Goal: Information Seeking & Learning: Understand process/instructions

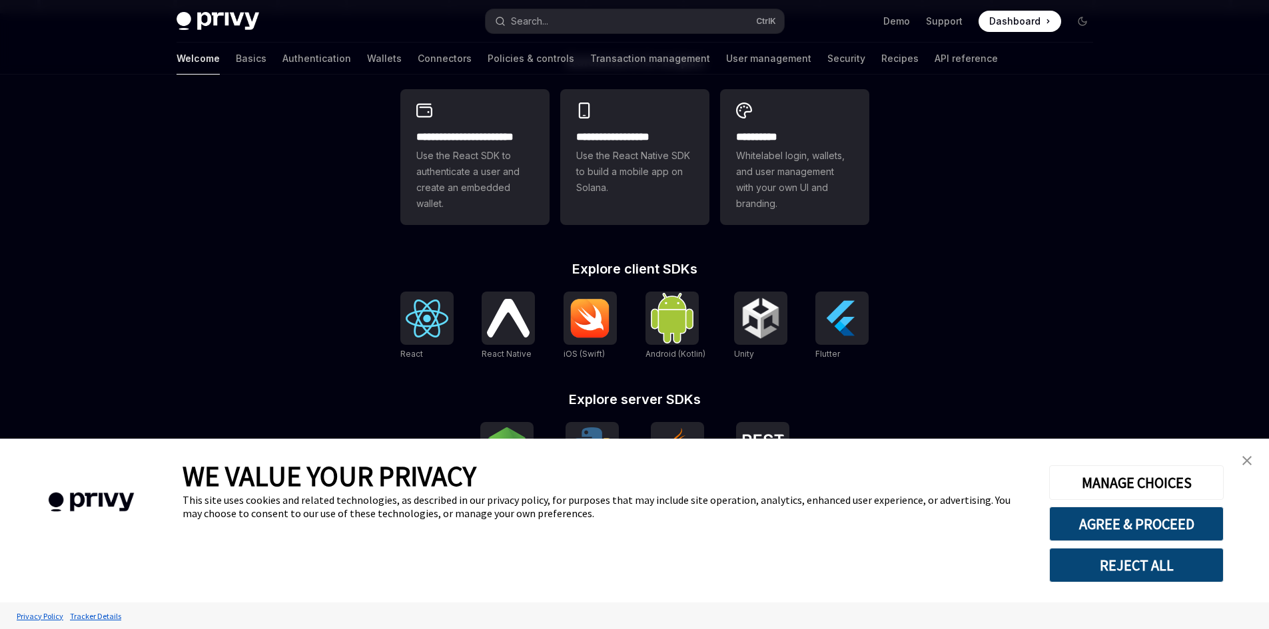
scroll to position [368, 0]
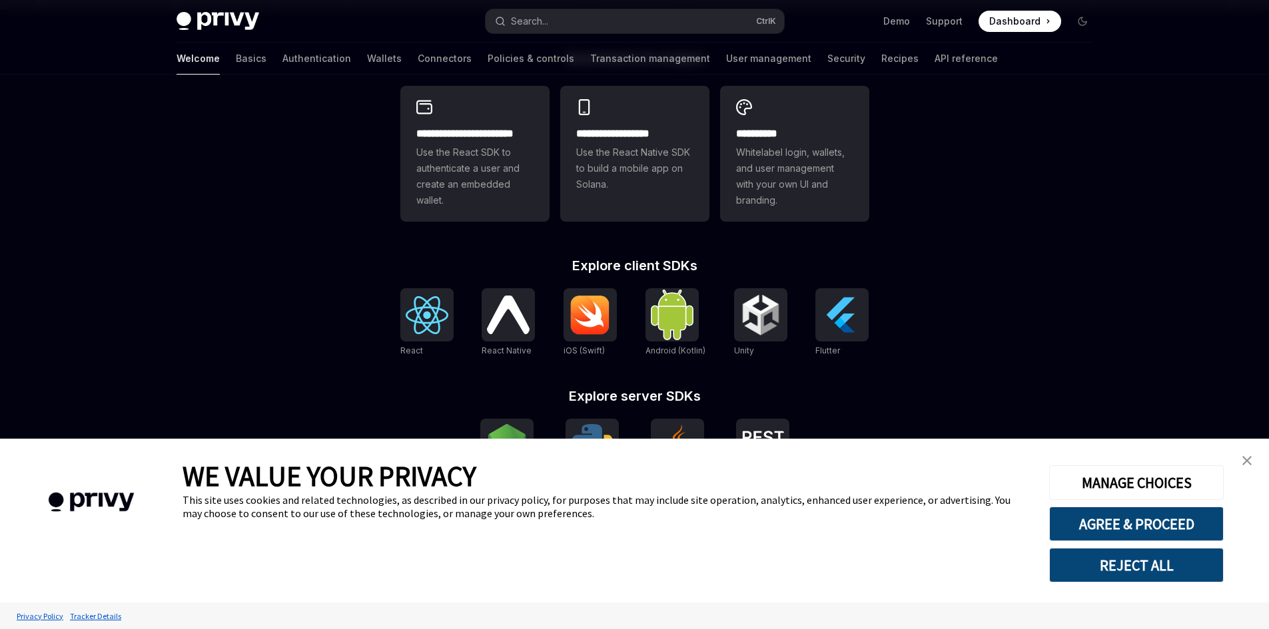
click at [1116, 565] on button "REJECT ALL" at bounding box center [1136, 565] width 175 height 35
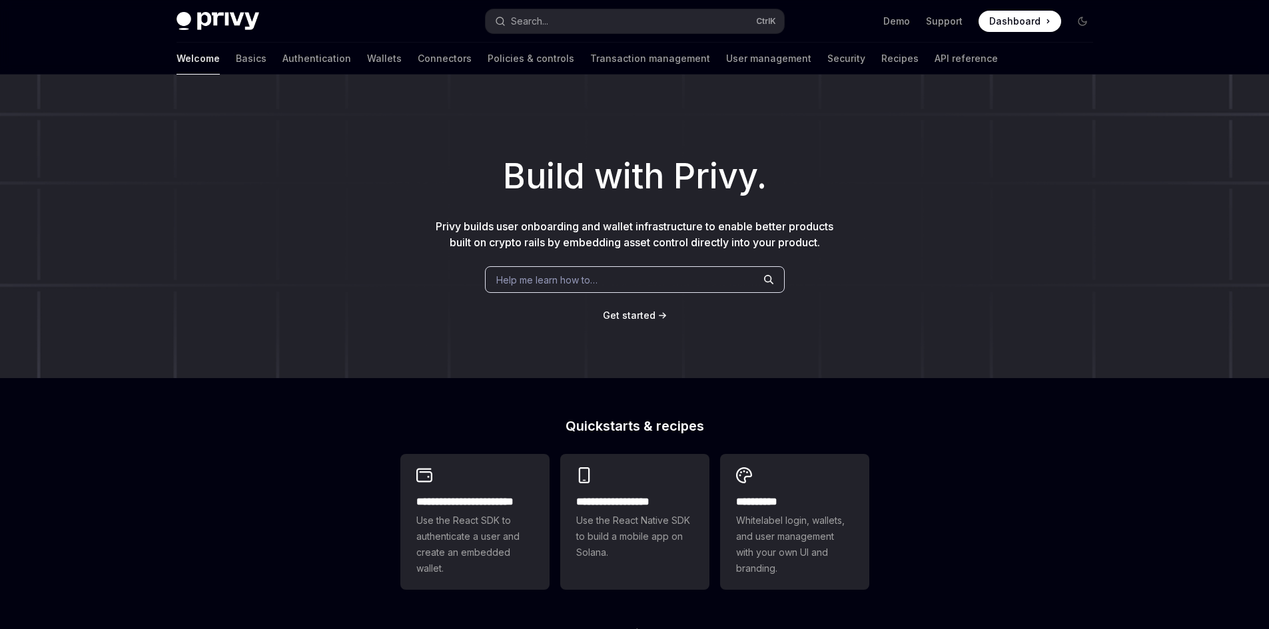
scroll to position [368, 0]
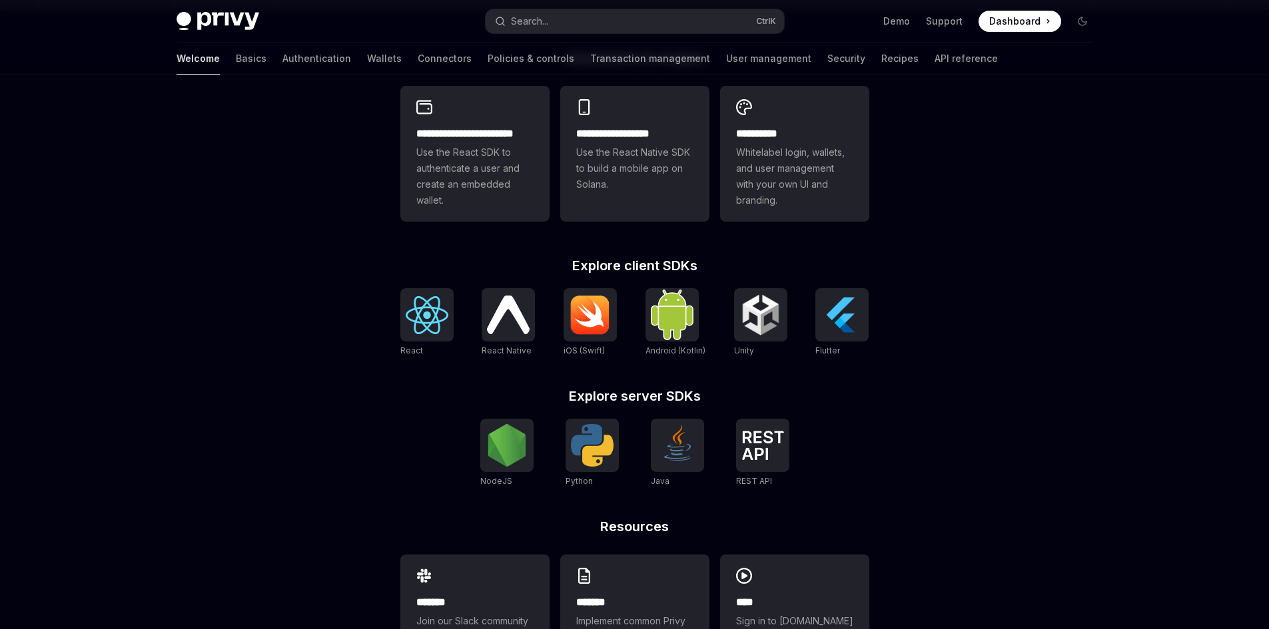
click at [423, 300] on img at bounding box center [427, 315] width 43 height 38
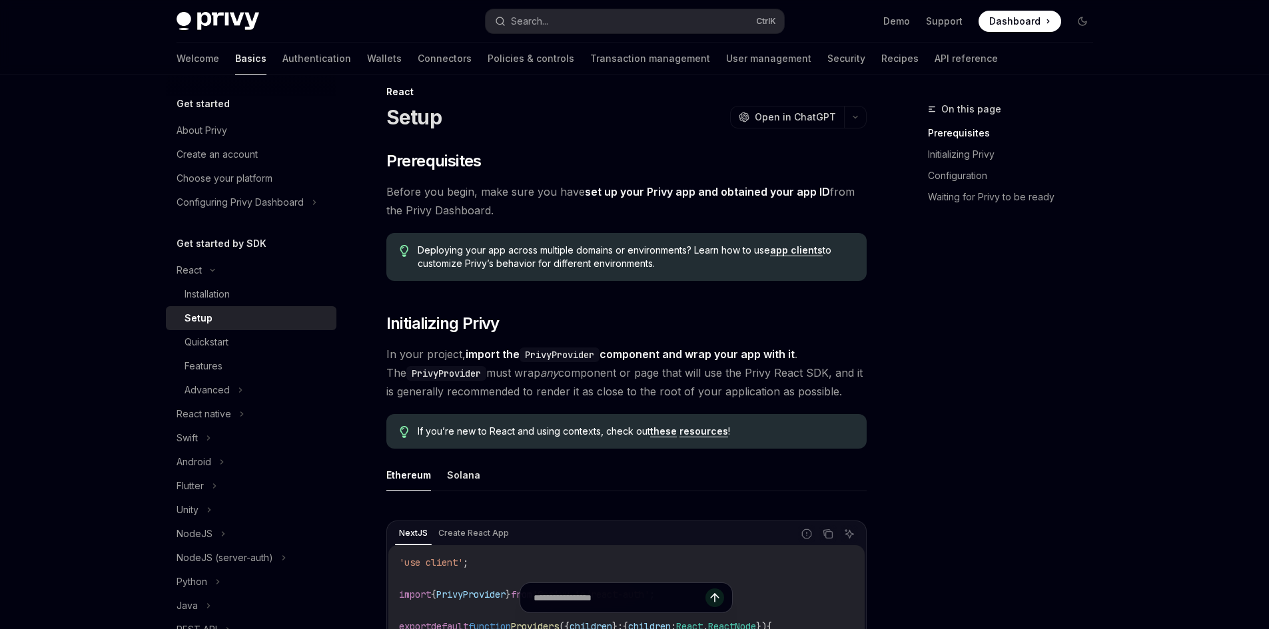
scroll to position [15, 0]
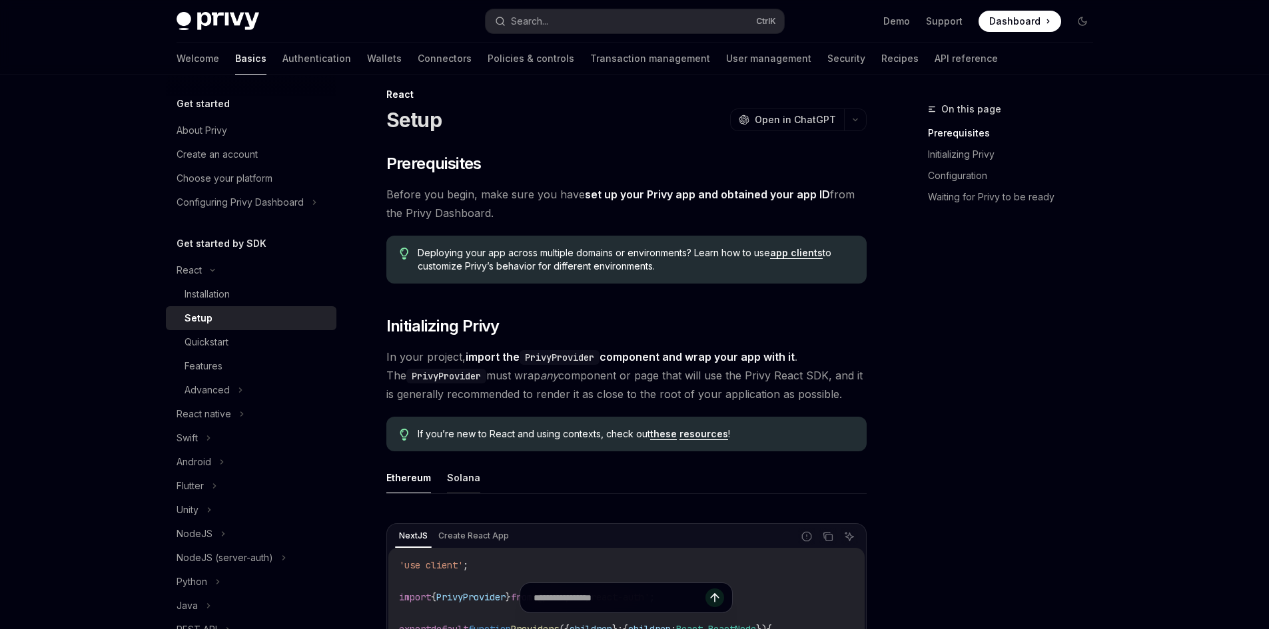
click at [452, 477] on button "Solana" at bounding box center [463, 477] width 33 height 31
click at [408, 472] on button "Ethereum" at bounding box center [408, 477] width 45 height 31
click at [263, 299] on div "Installation" at bounding box center [257, 294] width 144 height 16
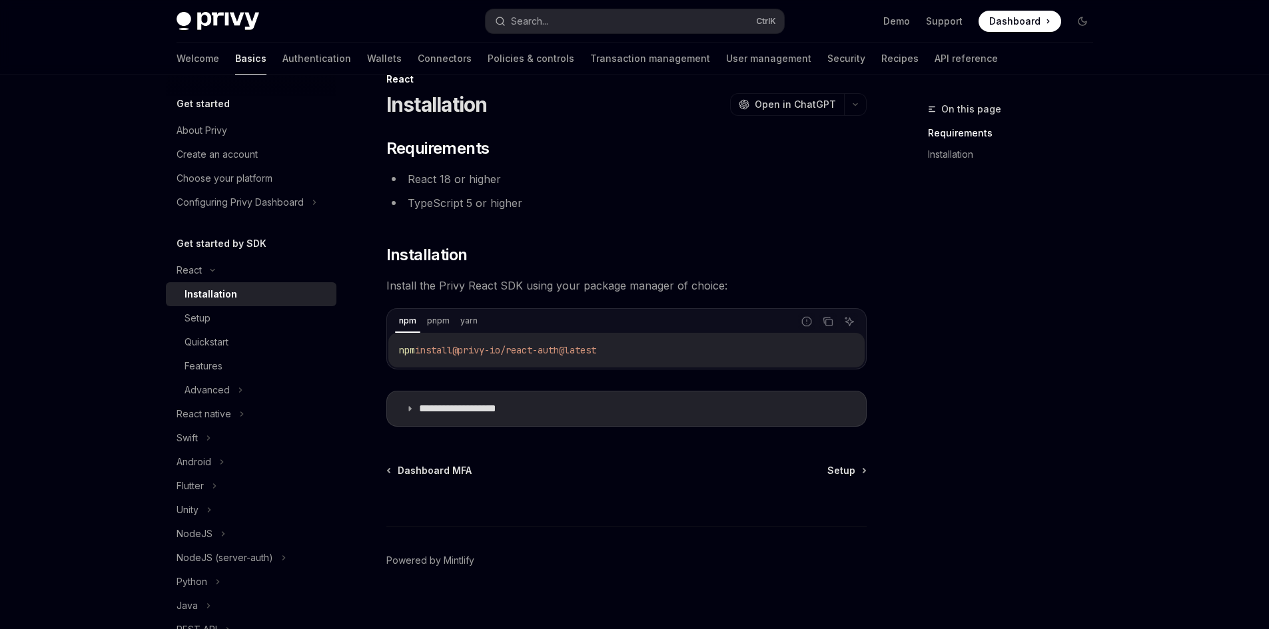
scroll to position [43, 0]
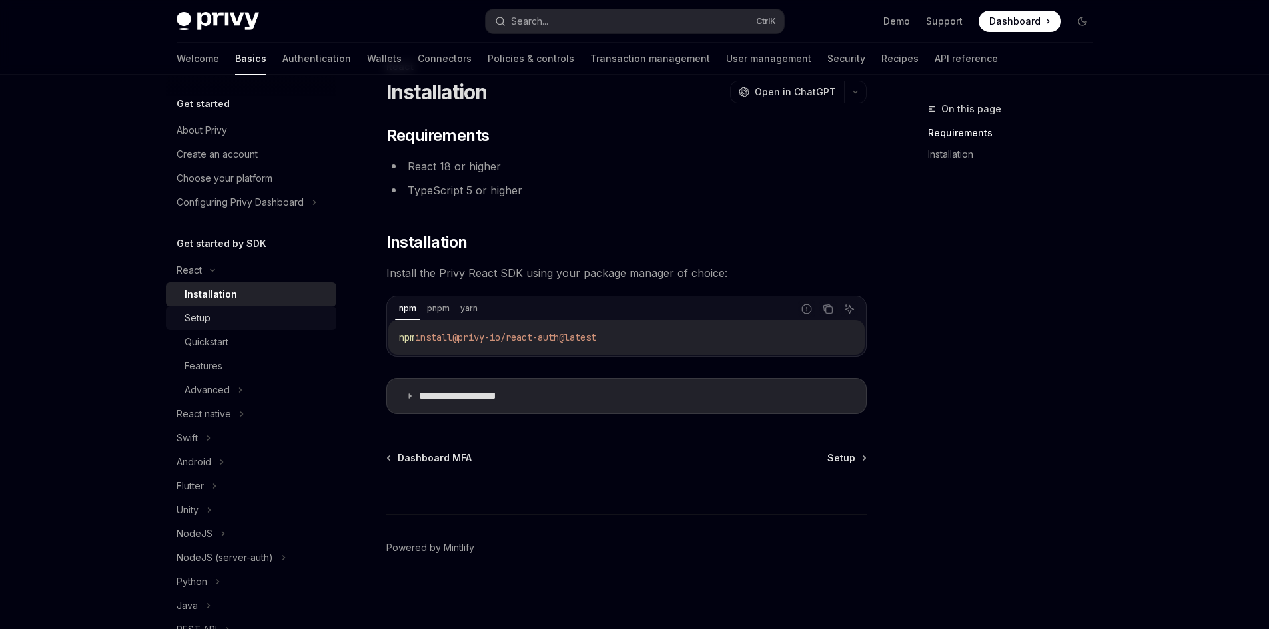
click at [278, 323] on div "Setup" at bounding box center [257, 318] width 144 height 16
type textarea "*"
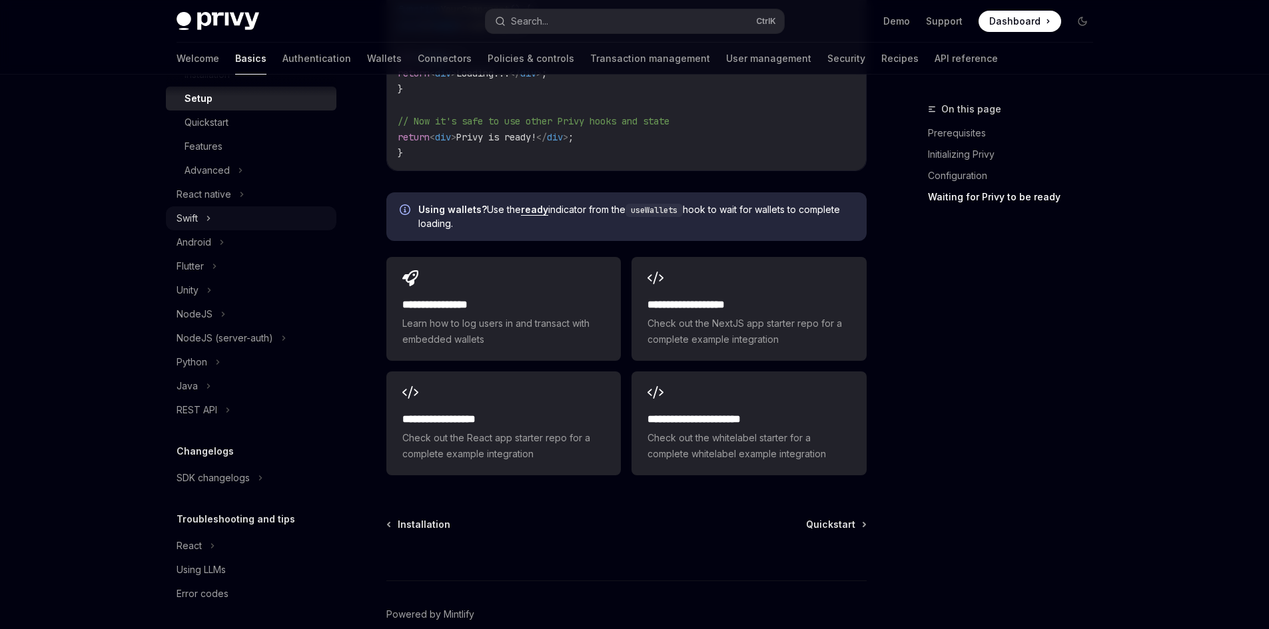
scroll to position [223, 0]
